Goal: Information Seeking & Learning: Find specific fact

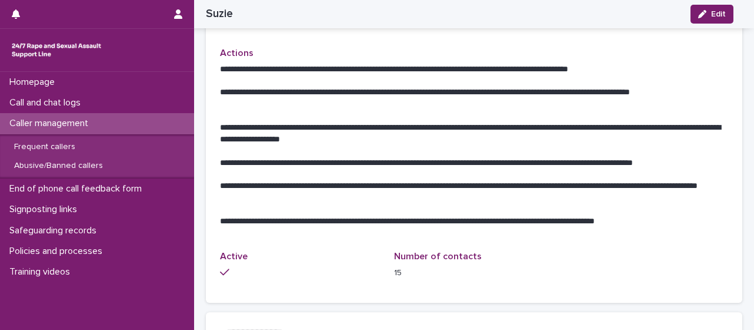
scroll to position [471, 0]
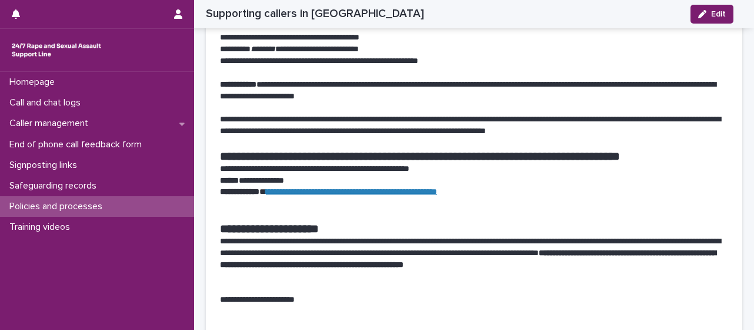
scroll to position [1059, 0]
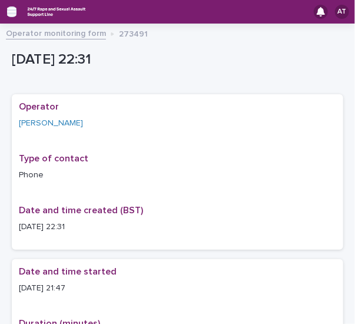
click at [9, 9] on icon "button" at bounding box center [11, 11] width 9 height 11
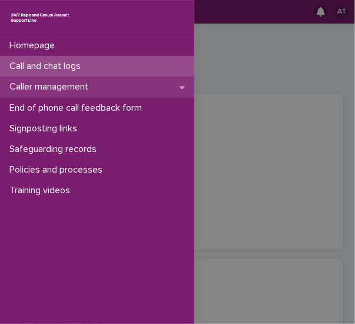
click at [47, 87] on p "Caller management" at bounding box center [51, 86] width 93 height 11
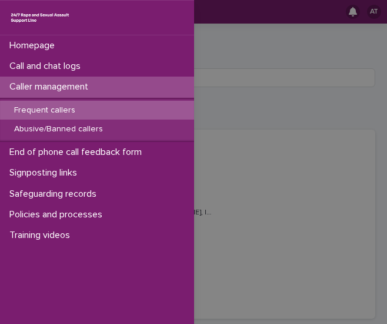
click at [222, 89] on div "Homepage Call and chat logs Caller management Frequent callers Abusive/Banned c…" at bounding box center [193, 162] width 387 height 324
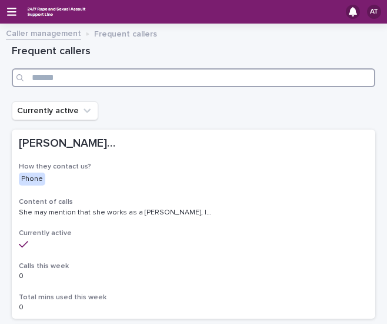
click at [87, 80] on input "Search" at bounding box center [194, 77] width 364 height 19
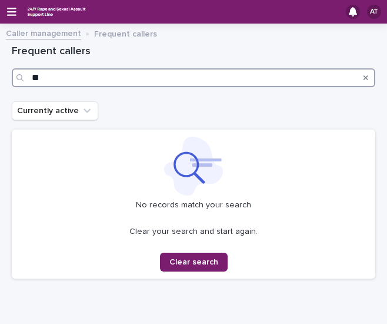
type input "*"
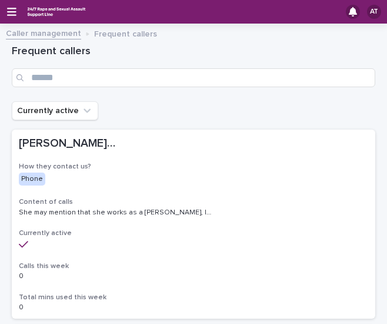
click at [48, 34] on link "Caller management" at bounding box center [43, 33] width 75 height 14
click at [14, 15] on icon "button" at bounding box center [11, 12] width 9 height 8
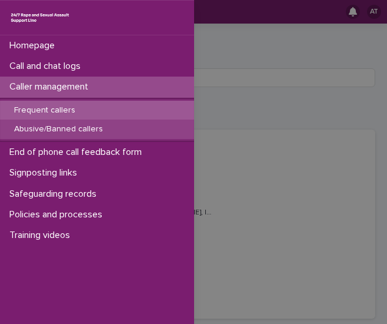
click at [65, 131] on p "Abusive/Banned callers" at bounding box center [59, 129] width 108 height 10
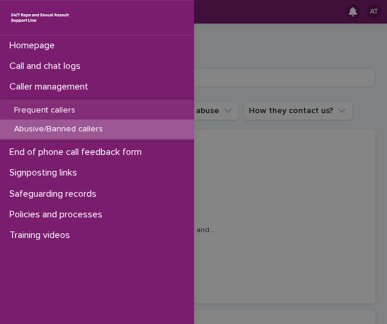
click at [205, 72] on div "Homepage Call and chat logs Caller management Frequent callers Abusive/Banned c…" at bounding box center [193, 162] width 387 height 324
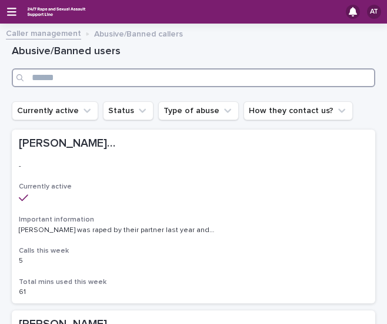
click at [205, 72] on input "Search" at bounding box center [194, 77] width 364 height 19
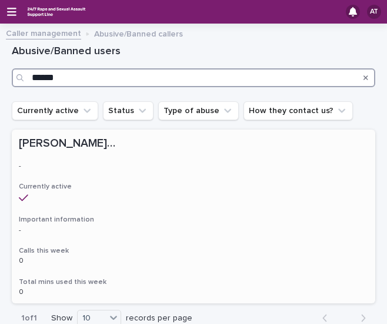
type input "******"
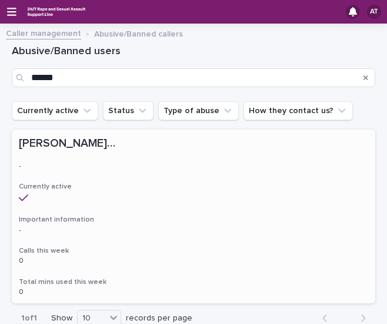
click at [82, 141] on p "[PERSON_NAME]/[PERSON_NAME]/[PERSON_NAME]" at bounding box center [69, 142] width 101 height 16
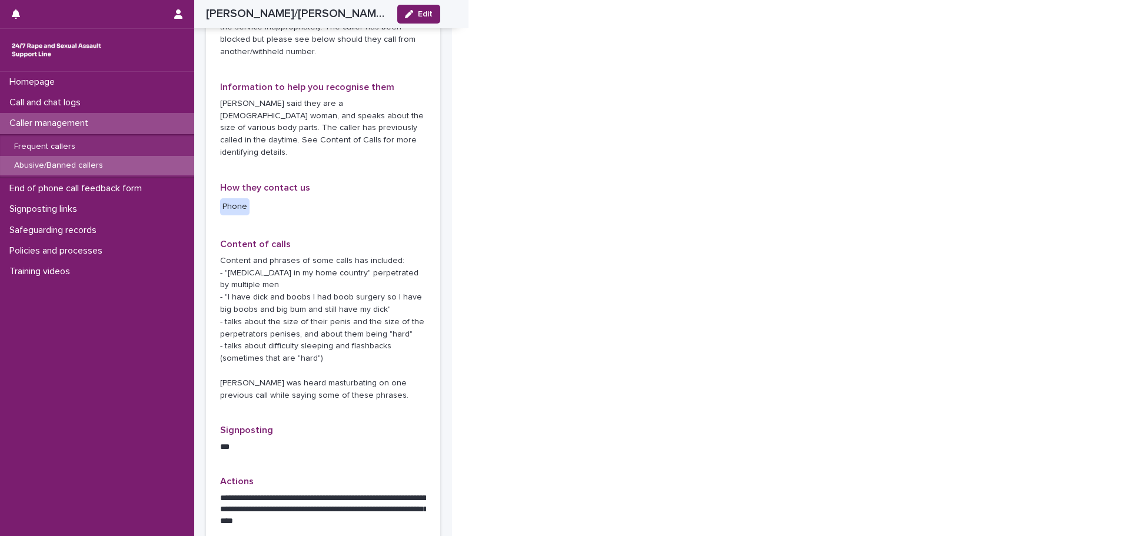
scroll to position [294, 0]
